Goal: Complete application form: Complete application form

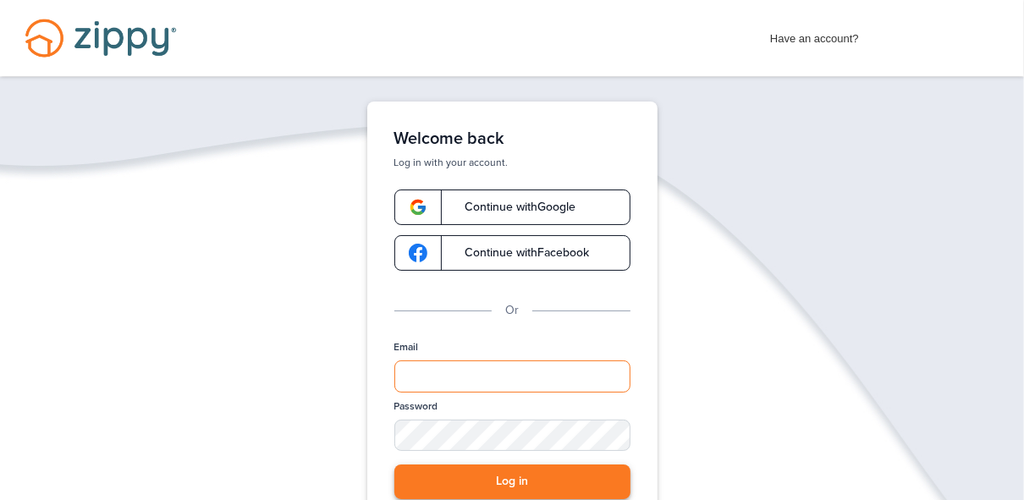
type input "**********"
click at [505, 489] on button "Log in" at bounding box center [512, 482] width 236 height 35
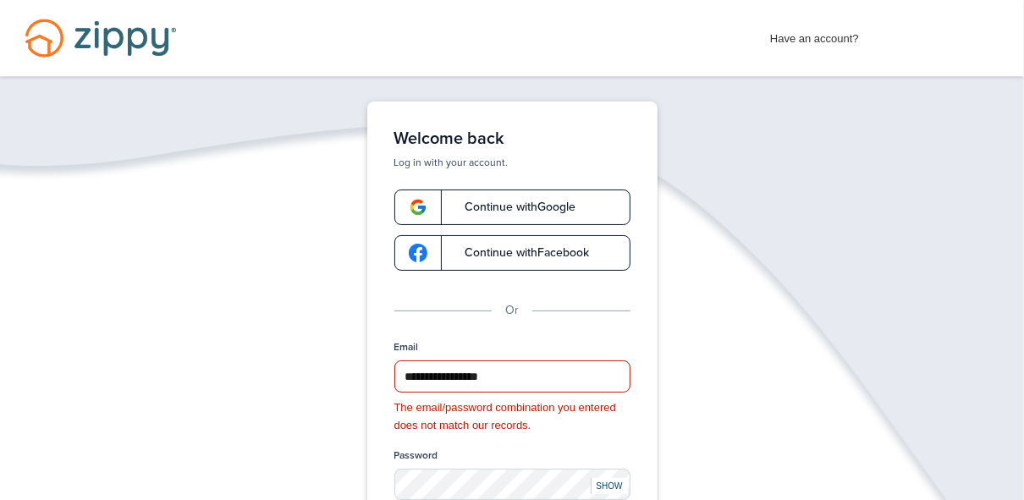
click at [517, 211] on span "Continue with Google" at bounding box center [512, 207] width 128 height 12
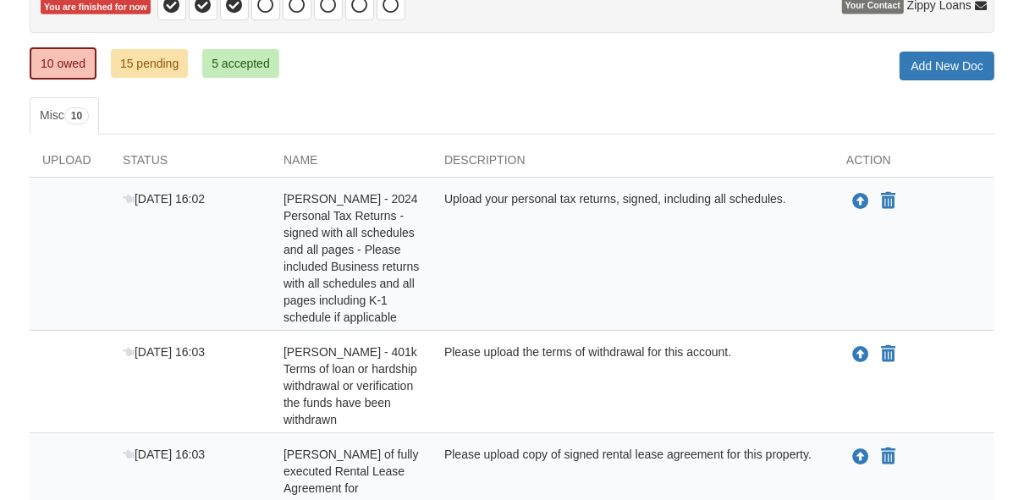
scroll to position [203, 0]
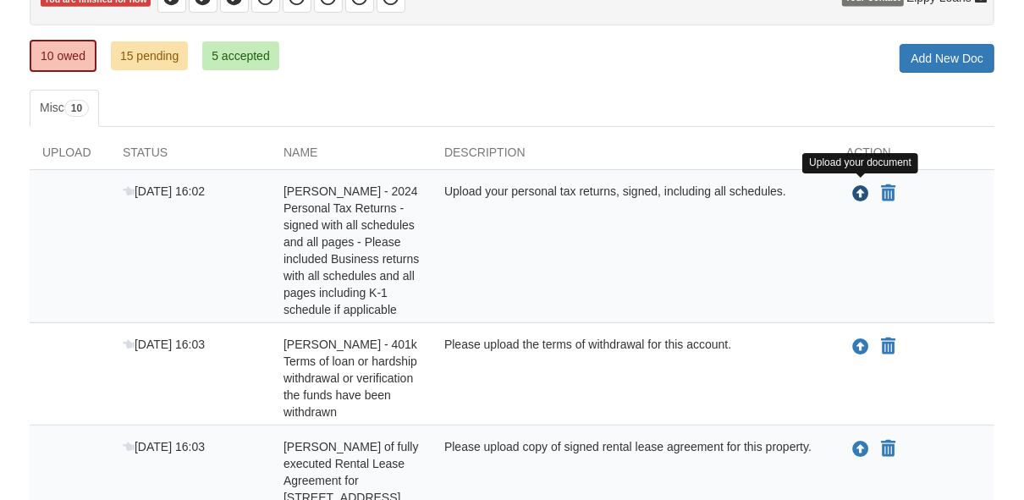
click at [856, 191] on icon "Upload John Werner - 2024 Personal Tax Returns - signed with all schedules and …" at bounding box center [860, 194] width 17 height 17
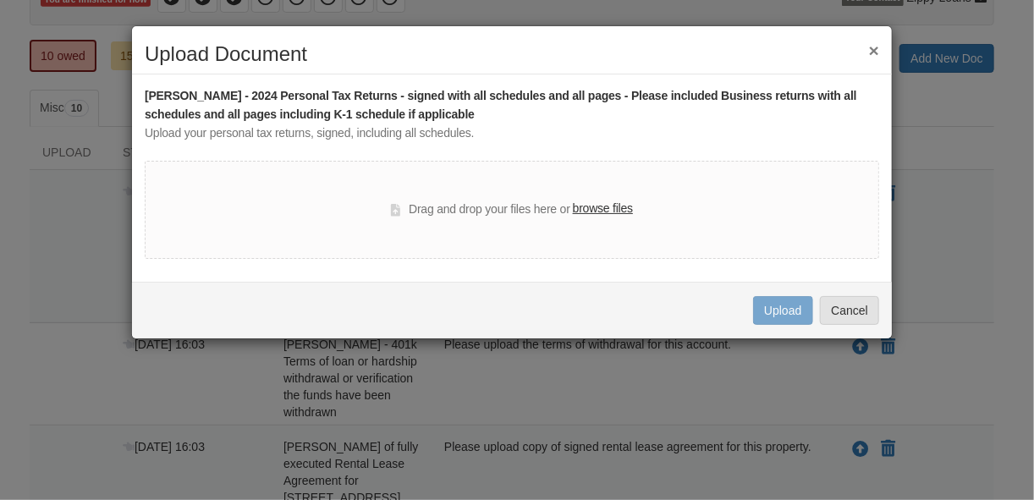
click at [610, 210] on label "browse files" at bounding box center [603, 209] width 60 height 19
click at [0, 0] on input "browse files" at bounding box center [0, 0] width 0 height 0
click at [832, 311] on button "Cancel" at bounding box center [849, 310] width 59 height 29
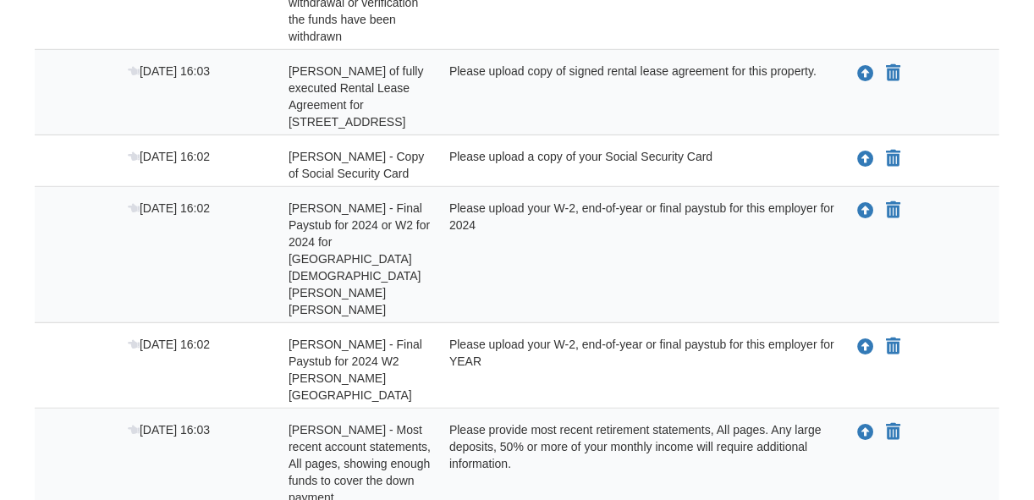
scroll to position [609, 0]
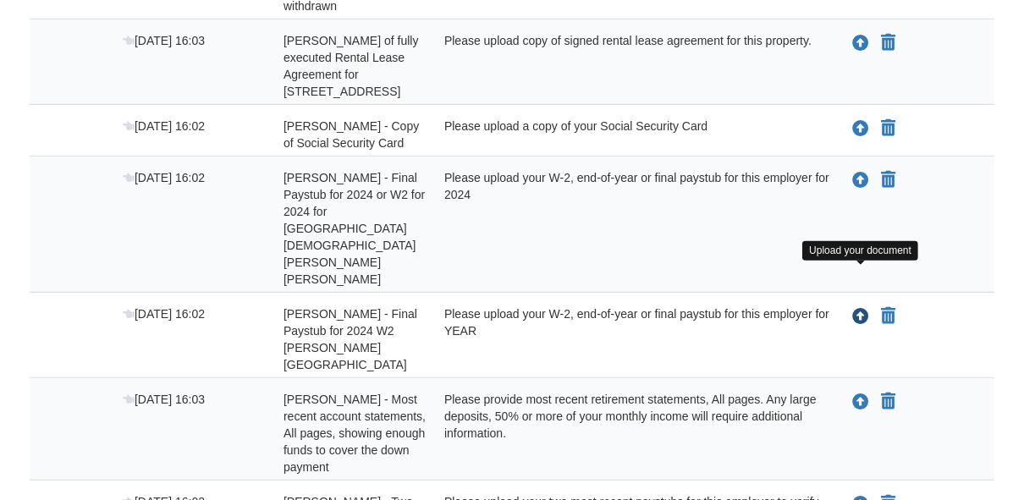
click at [857, 309] on icon "Upload John Werner - Final Paystub for 2024 W2 Sanford Hospital" at bounding box center [860, 317] width 17 height 17
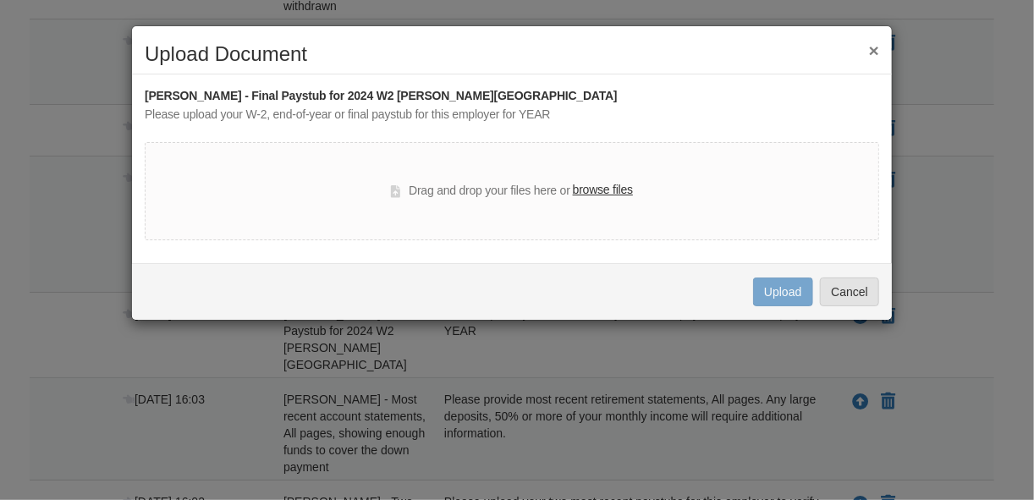
click at [590, 190] on label "browse files" at bounding box center [603, 190] width 60 height 19
click at [0, 0] on input "browse files" at bounding box center [0, 0] width 0 height 0
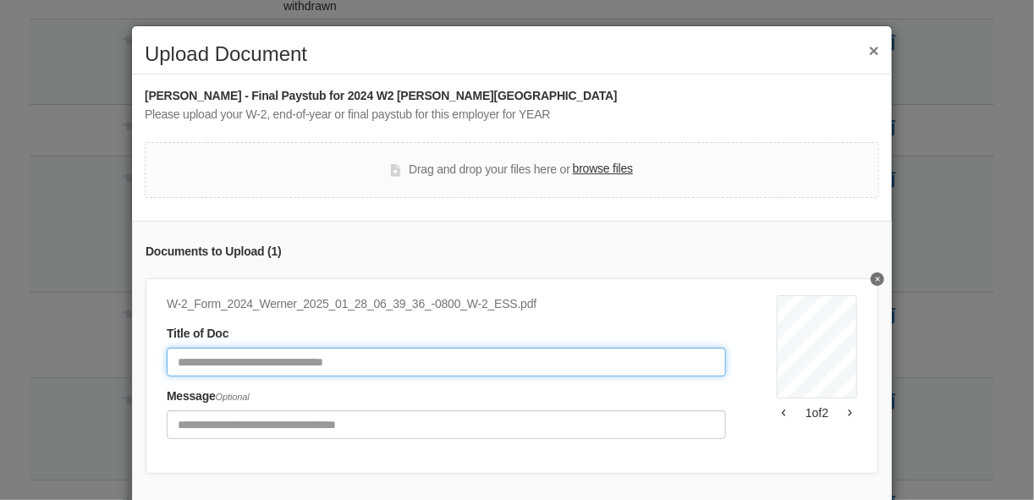
click at [223, 371] on input "Document Title" at bounding box center [446, 362] width 559 height 29
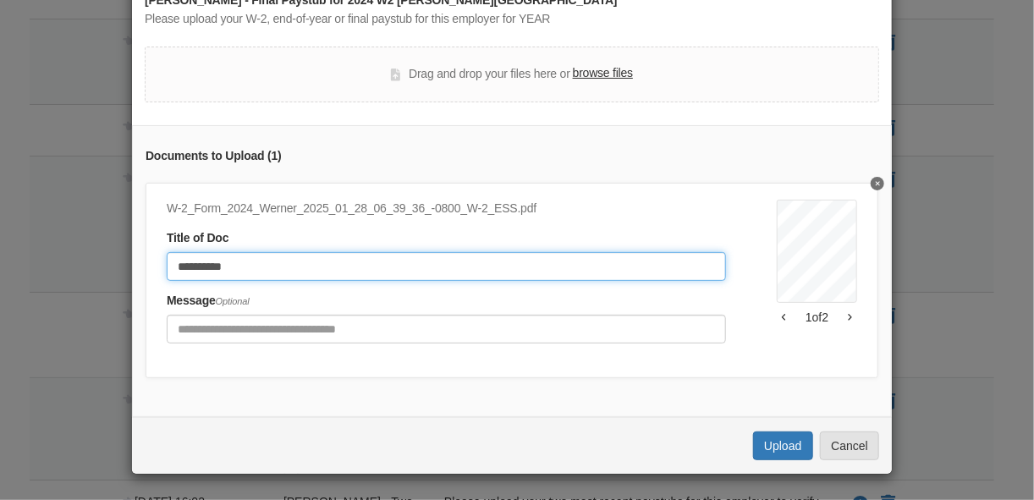
scroll to position [103, 0]
type input "**********"
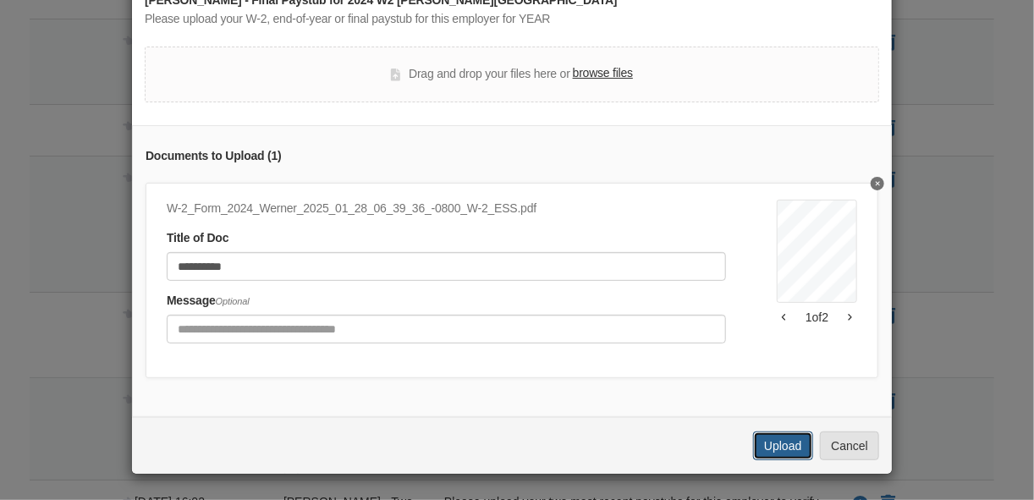
click at [765, 444] on button "Upload" at bounding box center [782, 446] width 59 height 29
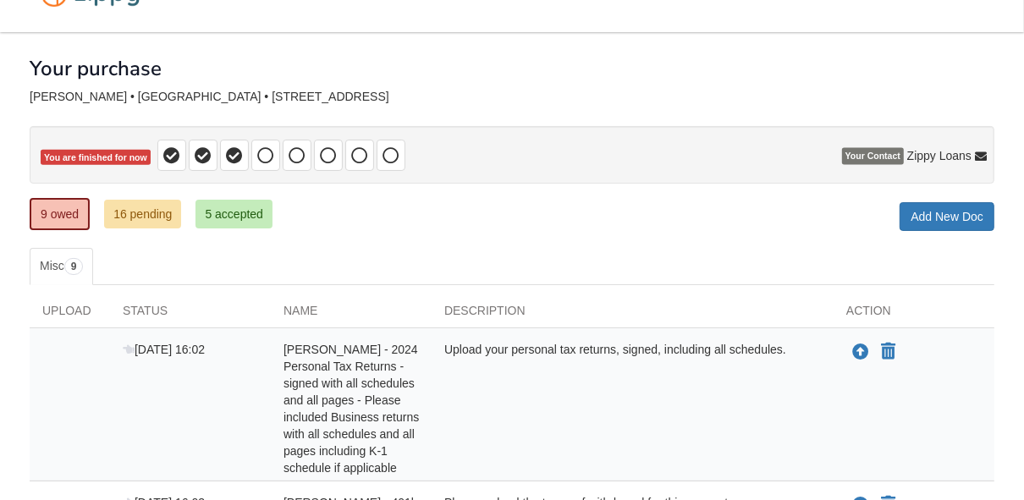
scroll to position [135, 0]
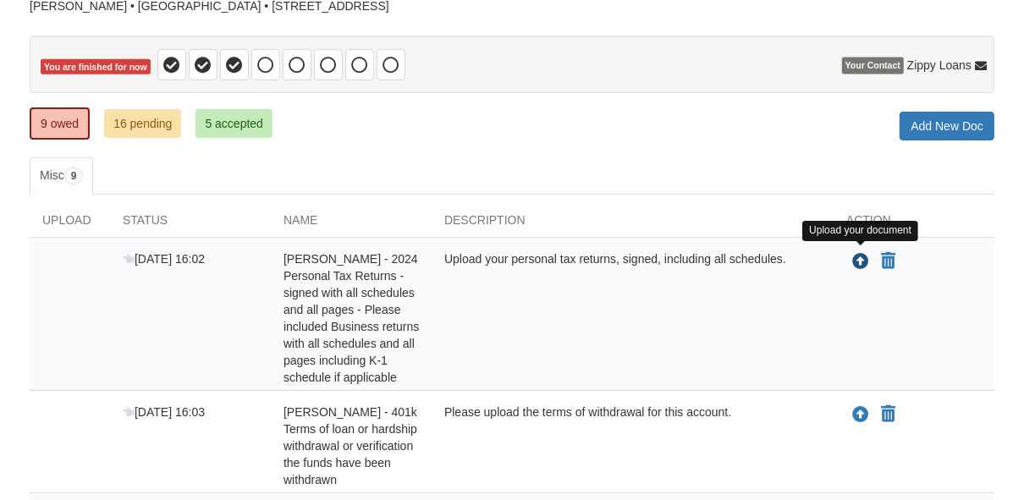
click at [855, 256] on icon "Upload John Werner - 2024 Personal Tax Returns - signed with all schedules and …" at bounding box center [860, 262] width 17 height 17
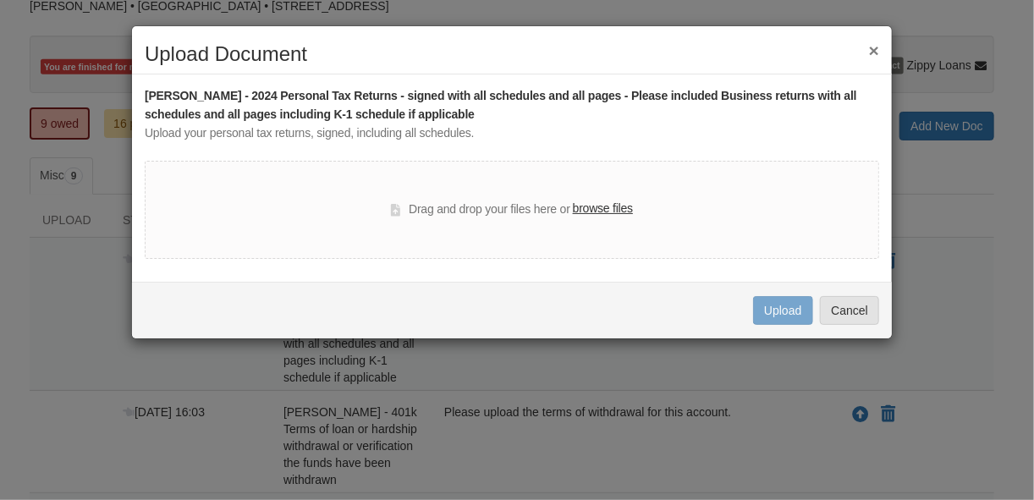
click at [619, 208] on label "browse files" at bounding box center [603, 209] width 60 height 19
click at [0, 0] on input "browse files" at bounding box center [0, 0] width 0 height 0
click at [871, 49] on button "×" at bounding box center [874, 50] width 10 height 18
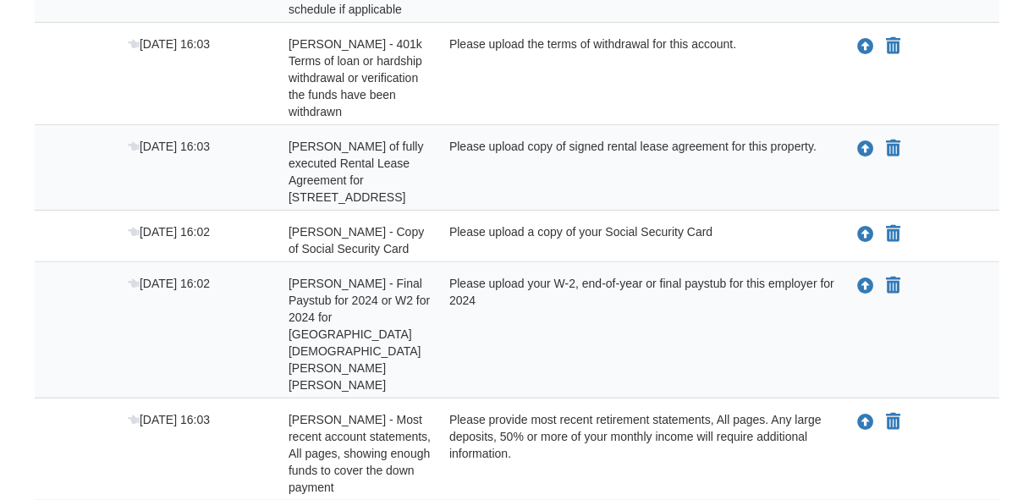
scroll to position [541, 0]
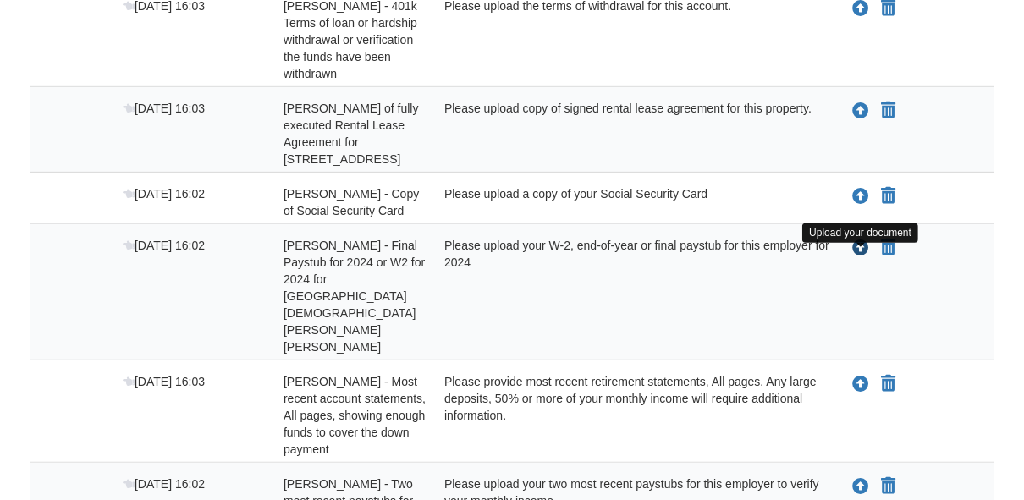
click at [860, 257] on icon "Upload John Werner - Final Paystub for 2024 or W2 for 2024 for St Jame Church -…" at bounding box center [860, 248] width 17 height 17
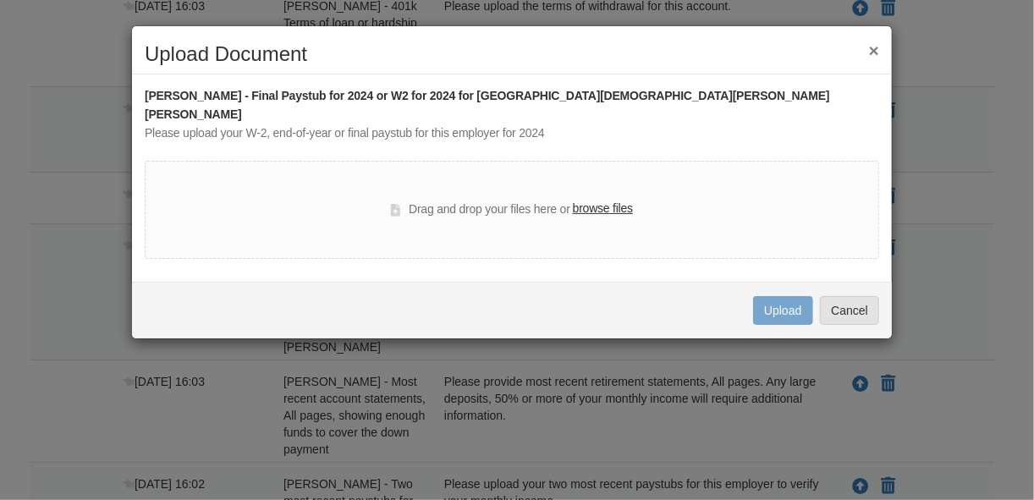
click at [607, 200] on label "browse files" at bounding box center [603, 209] width 60 height 19
click at [0, 0] on input "browse files" at bounding box center [0, 0] width 0 height 0
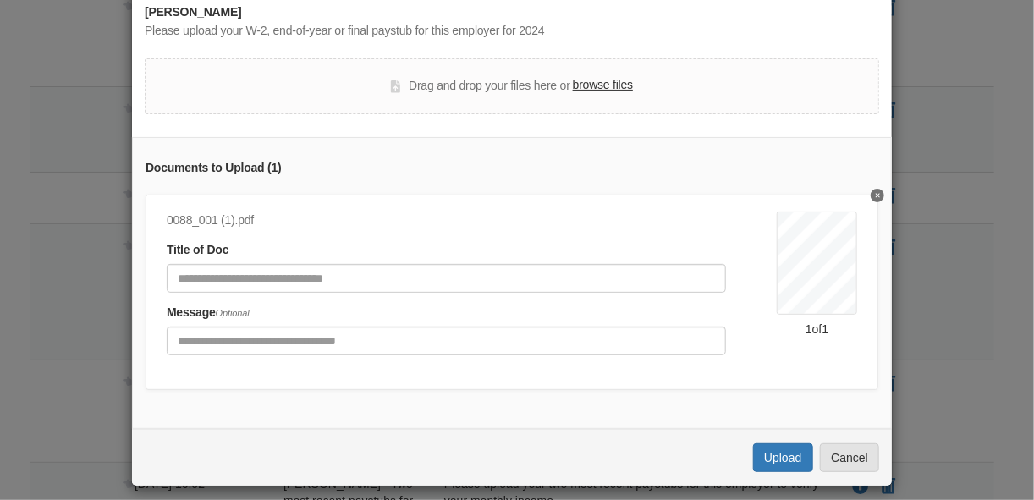
scroll to position [103, 0]
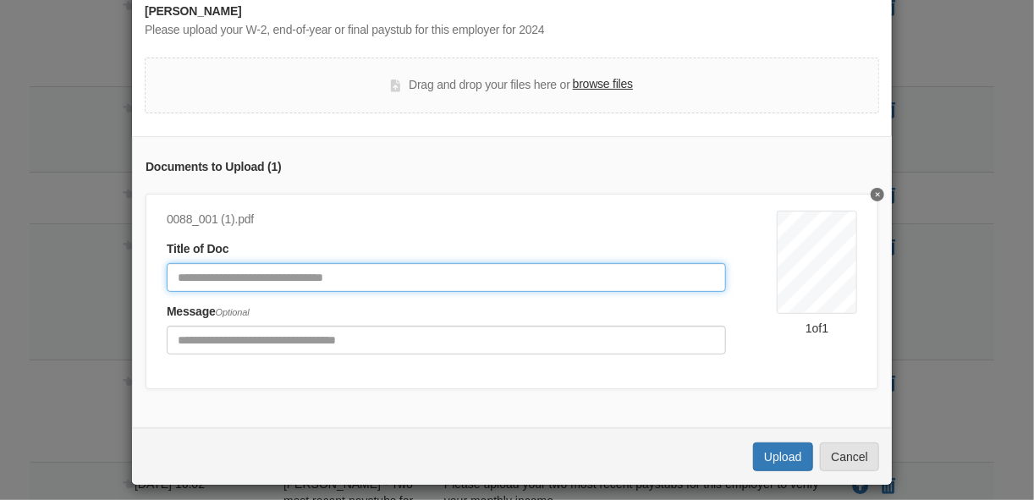
click at [403, 263] on input "Document Title" at bounding box center [446, 277] width 559 height 29
type input "**********"
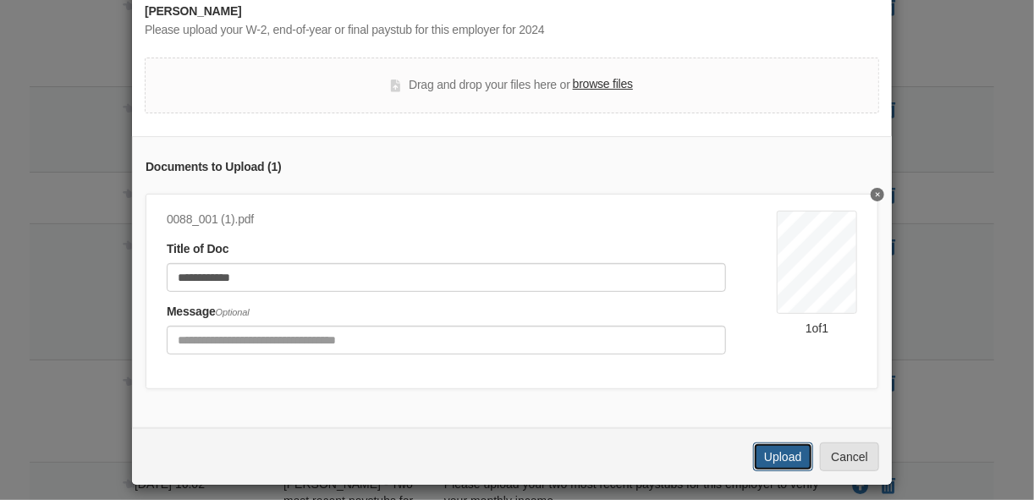
click at [763, 449] on button "Upload" at bounding box center [782, 457] width 59 height 29
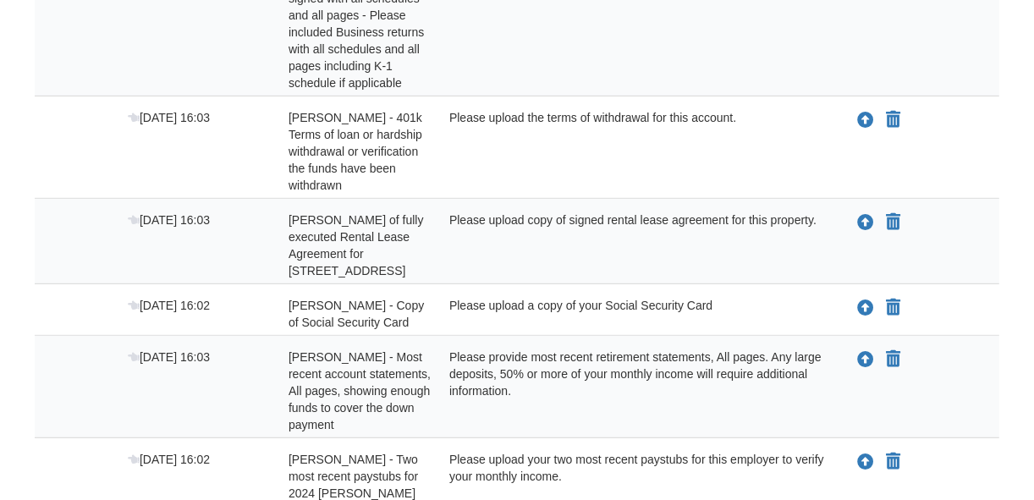
scroll to position [406, 0]
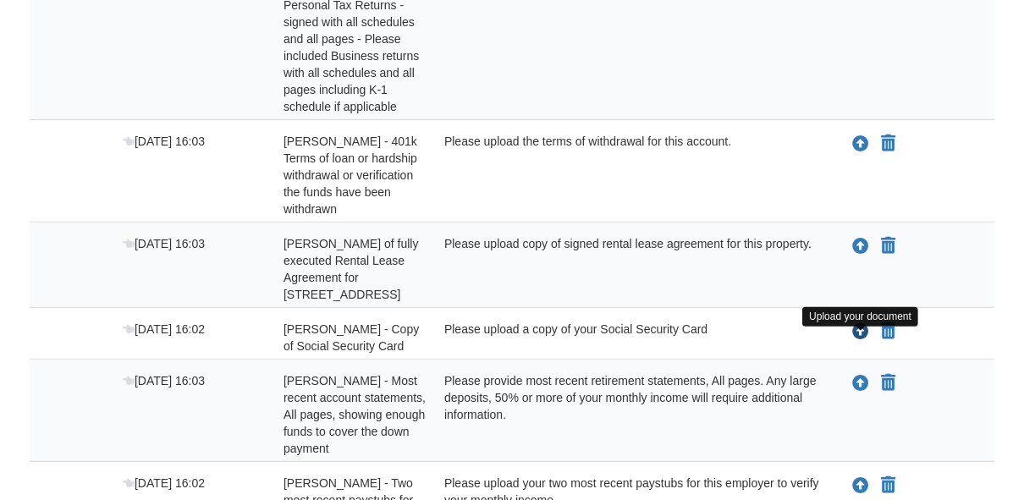
click at [855, 341] on icon "Upload John Werner - Copy of Social Security Card" at bounding box center [860, 332] width 17 height 17
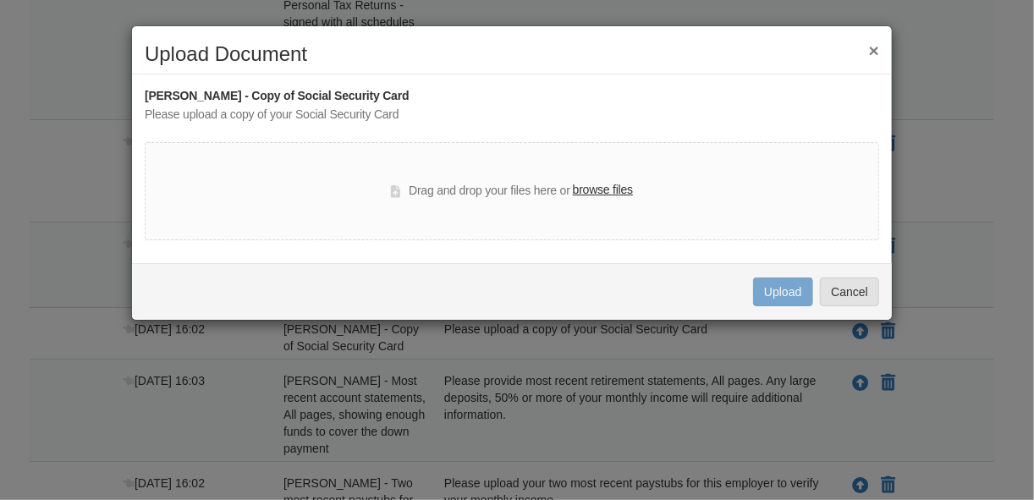
click at [589, 192] on label "browse files" at bounding box center [603, 190] width 60 height 19
click at [0, 0] on input "browse files" at bounding box center [0, 0] width 0 height 0
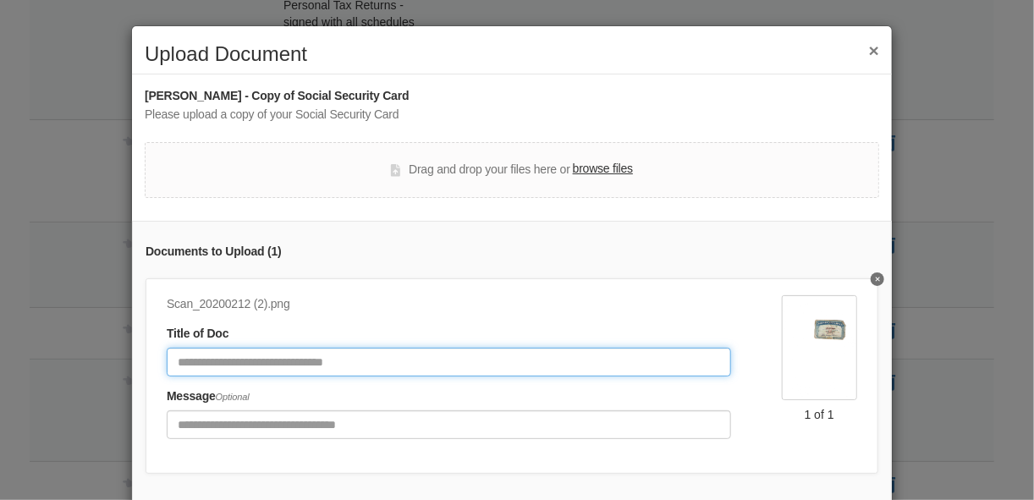
click at [453, 348] on input "Document Title" at bounding box center [449, 362] width 564 height 29
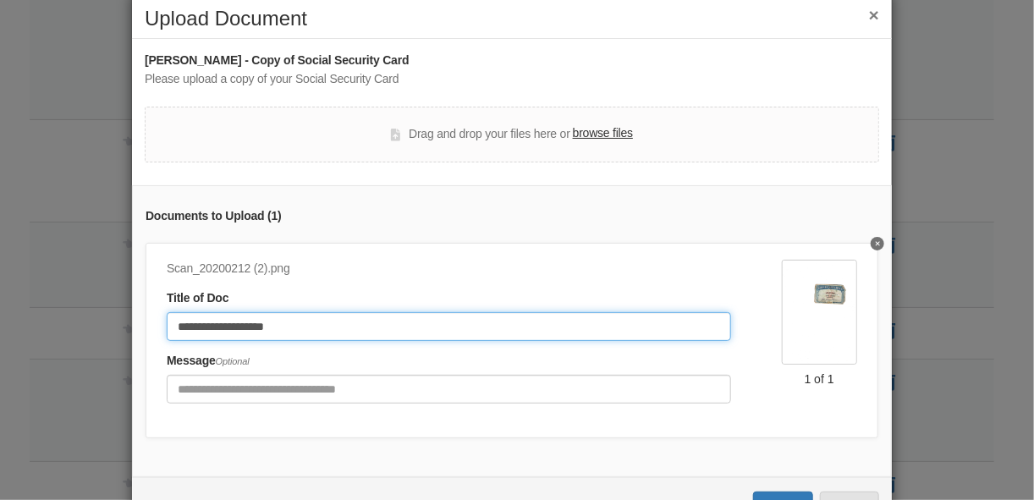
scroll to position [103, 0]
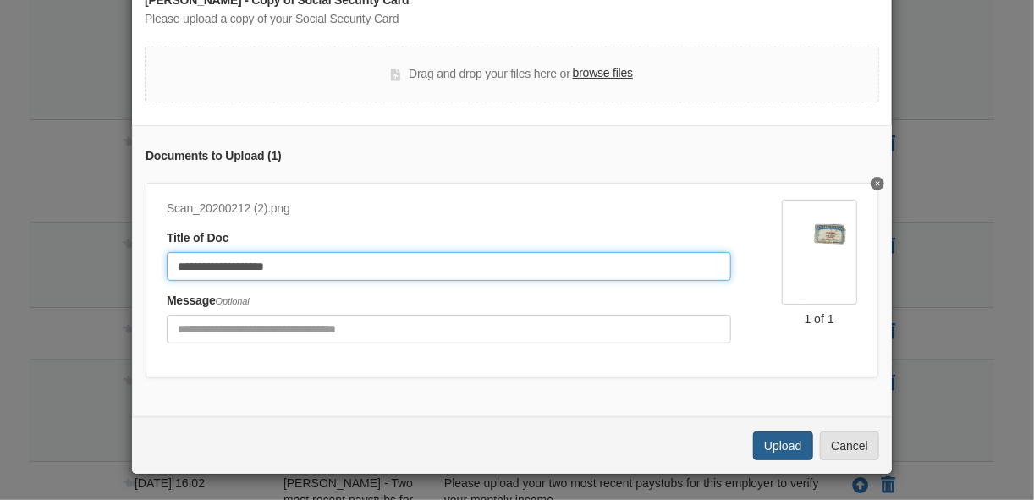
type input "**********"
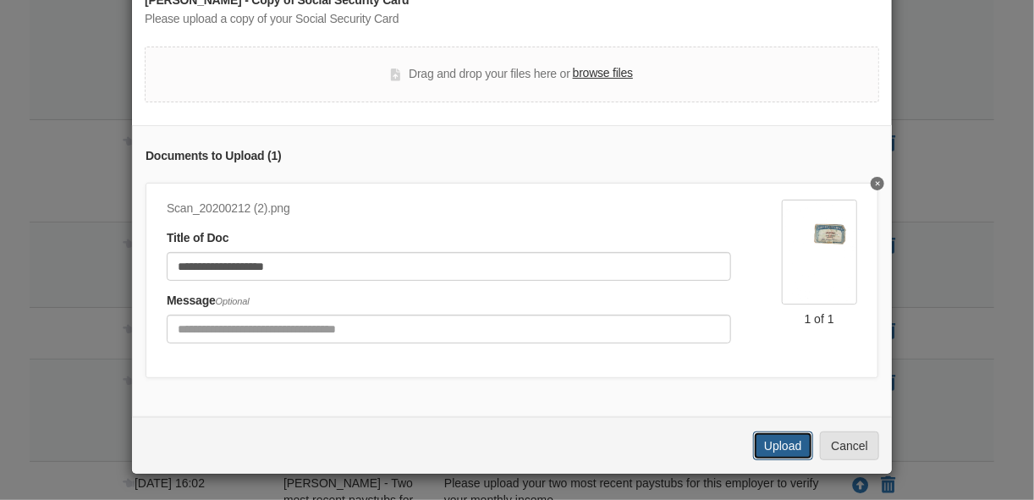
click at [759, 449] on button "Upload" at bounding box center [782, 446] width 59 height 29
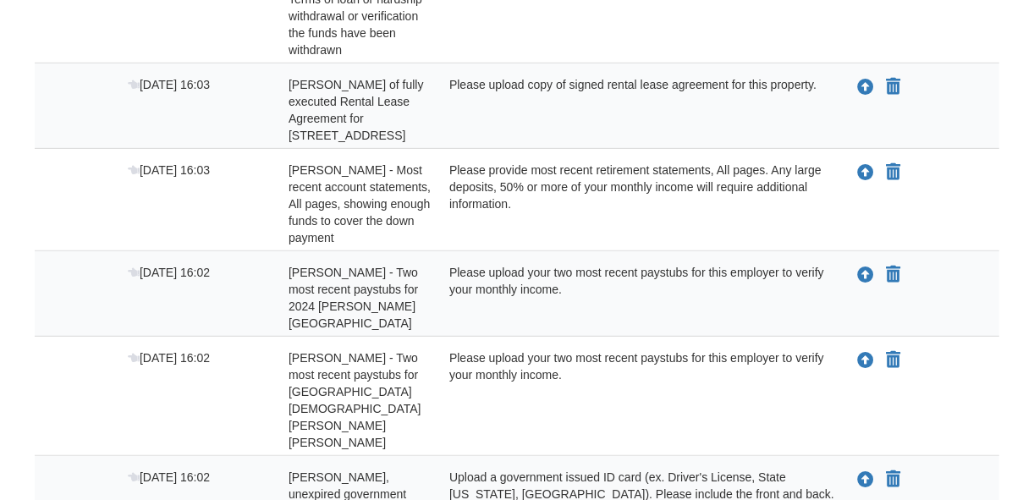
scroll to position [609, 0]
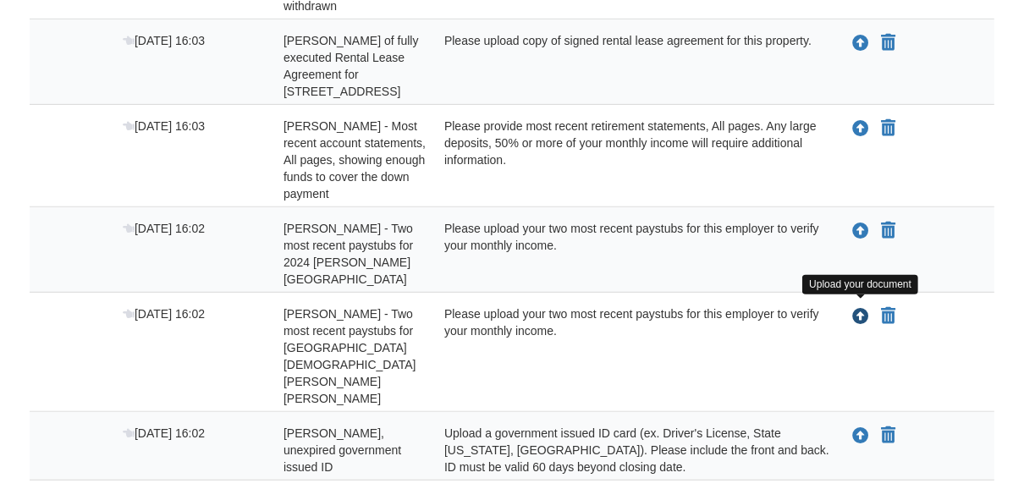
click at [852, 311] on icon "Upload John Werner - Two most recent paystubs for St Jame Church - United Churc…" at bounding box center [860, 317] width 17 height 17
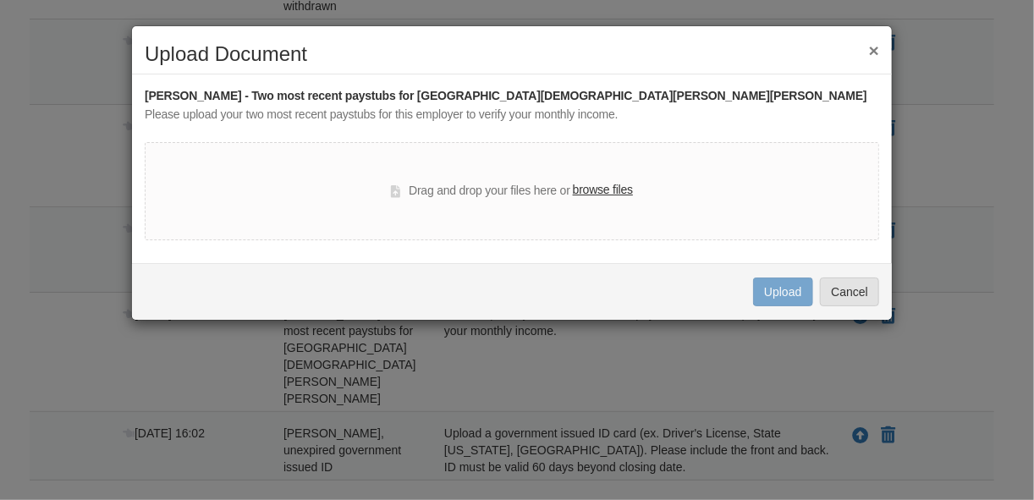
click at [604, 195] on label "browse files" at bounding box center [603, 190] width 60 height 19
click at [0, 0] on input "browse files" at bounding box center [0, 0] width 0 height 0
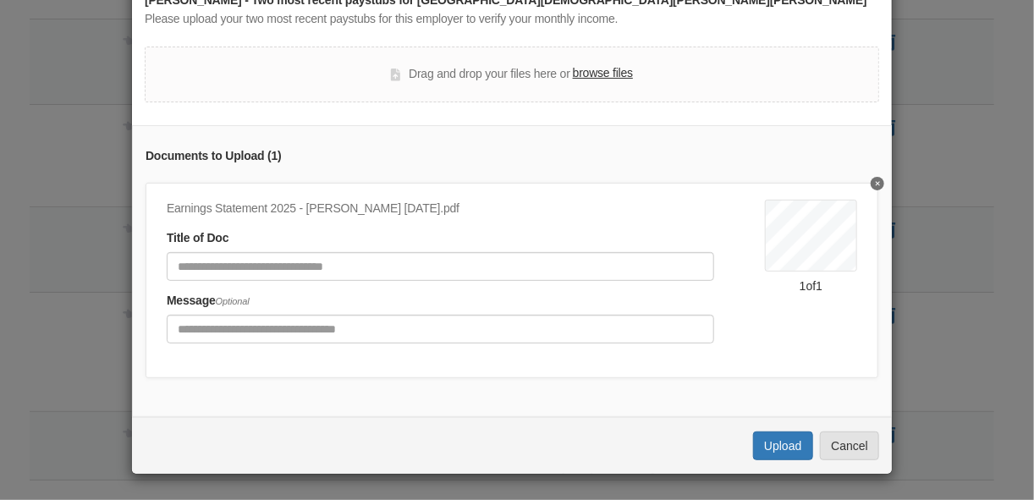
scroll to position [103, 0]
click at [783, 452] on button "Upload" at bounding box center [782, 446] width 59 height 29
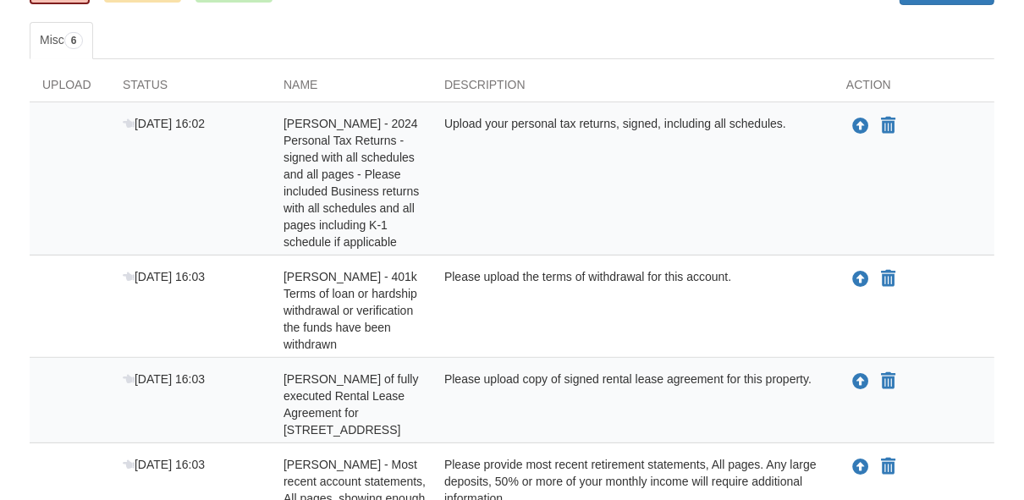
scroll to position [263, 0]
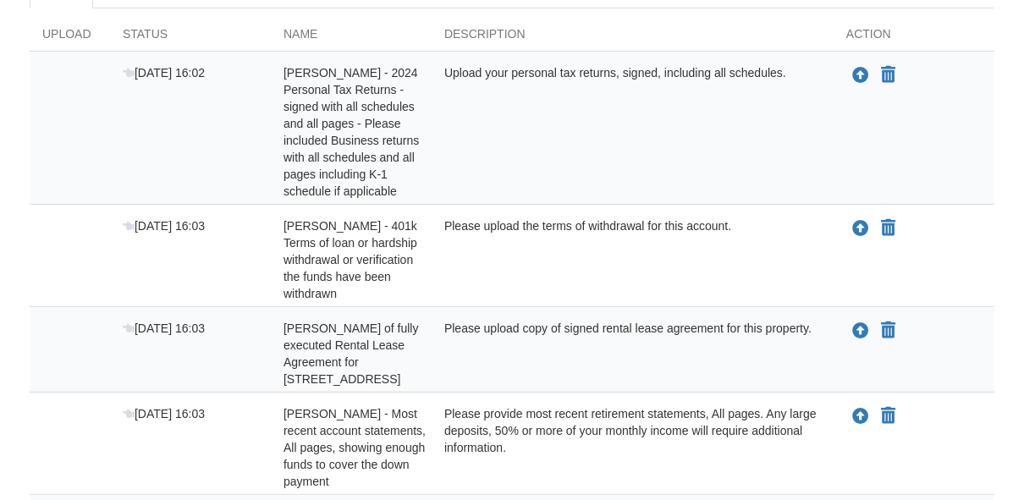
scroll to position [389, 0]
